Goal: Task Accomplishment & Management: Manage account settings

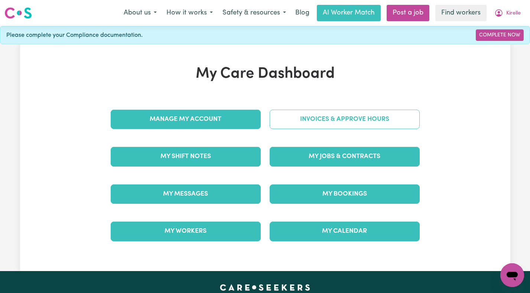
click at [369, 117] on link "Invoices & Approve Hours" at bounding box center [345, 119] width 150 height 19
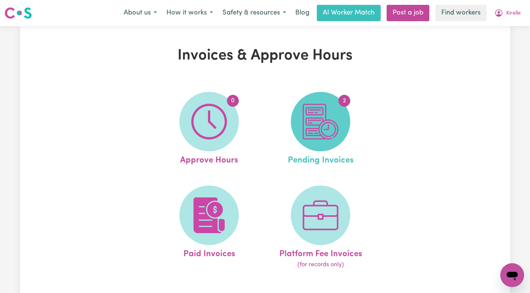
click at [302, 117] on span "2" at bounding box center [320, 121] width 59 height 59
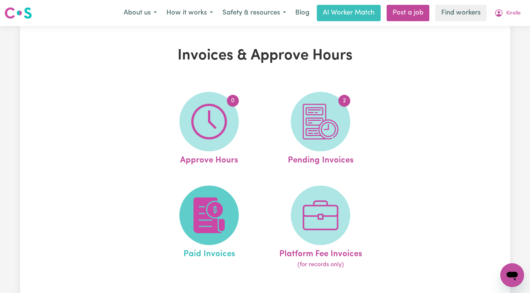
click at [197, 208] on img at bounding box center [209, 215] width 36 height 36
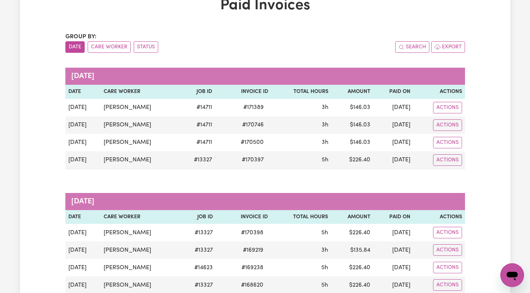
scroll to position [26, 0]
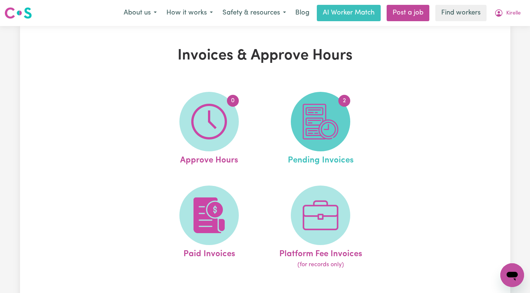
click at [344, 122] on span "2" at bounding box center [320, 121] width 59 height 59
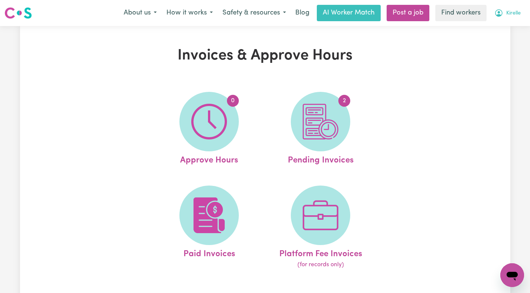
click at [507, 9] on button "Kirelle" at bounding box center [508, 13] width 36 height 16
click at [508, 39] on link "Logout" at bounding box center [496, 43] width 59 height 14
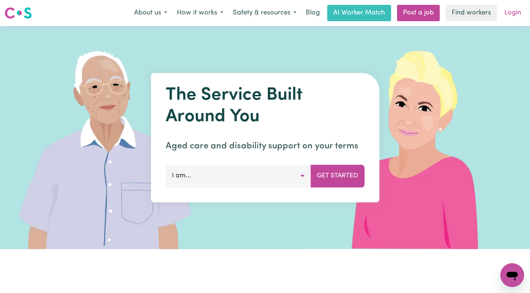
click at [514, 11] on link "Login" at bounding box center [513, 13] width 26 height 16
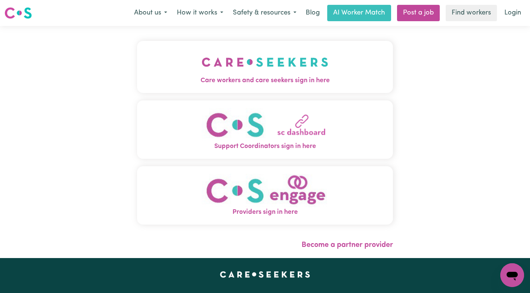
click at [239, 66] on img "Care workers and care seekers sign in here" at bounding box center [265, 61] width 127 height 27
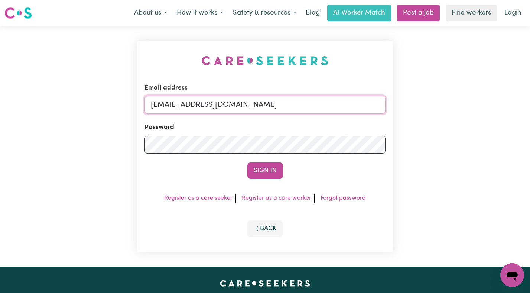
drag, startPoint x: 370, startPoint y: 104, endPoint x: 190, endPoint y: 107, distance: 180.3
click at [190, 107] on input "[EMAIL_ADDRESS][DOMAIN_NAME]" at bounding box center [266, 105] width 242 height 18
paste input "TroyMartinFQ"
type input "[EMAIL_ADDRESS][DOMAIN_NAME]"
click at [247, 162] on button "Sign In" at bounding box center [265, 170] width 36 height 16
